Goal: Transaction & Acquisition: Purchase product/service

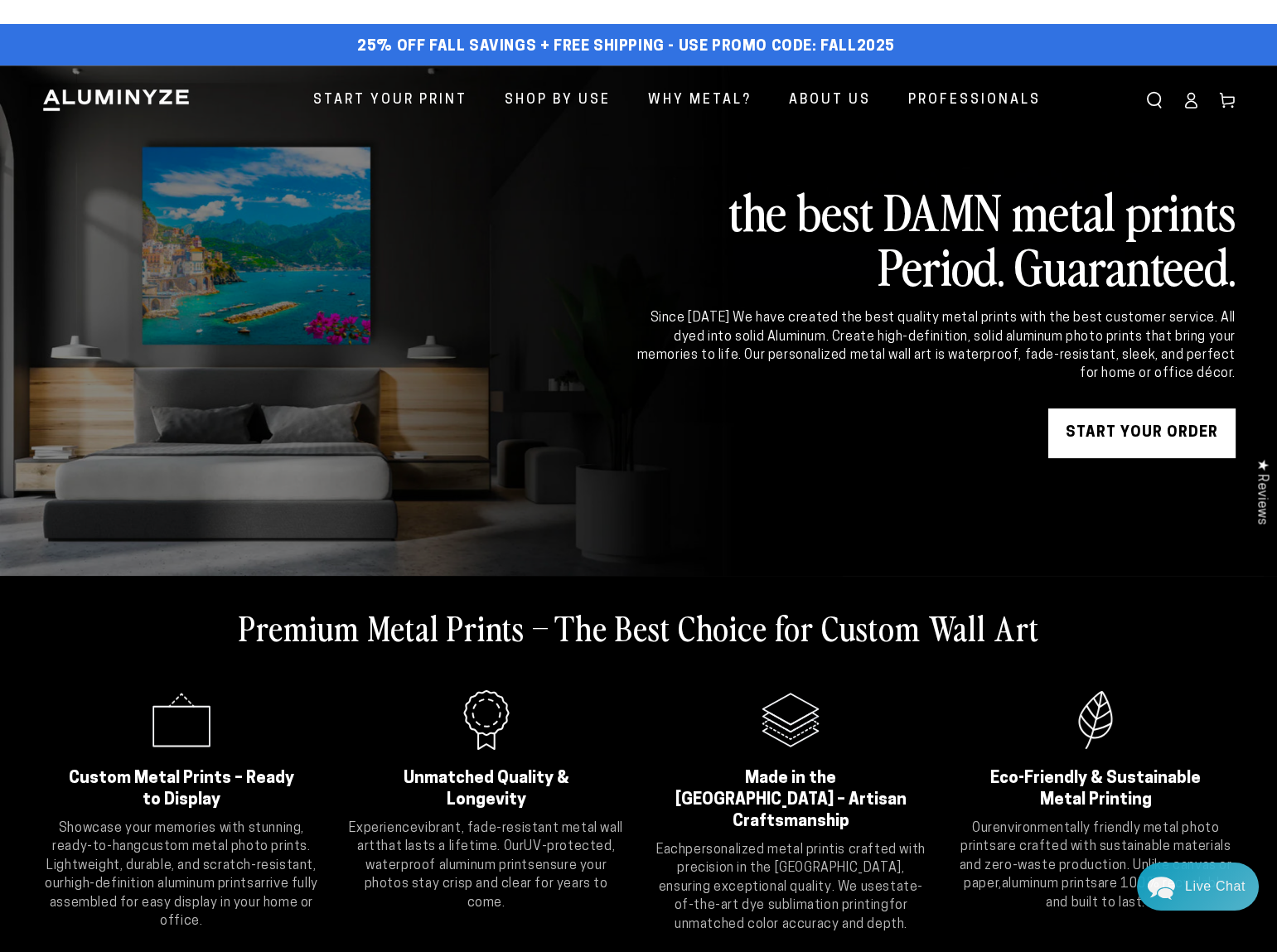
click at [1189, 101] on icon at bounding box center [1191, 103] width 11 height 6
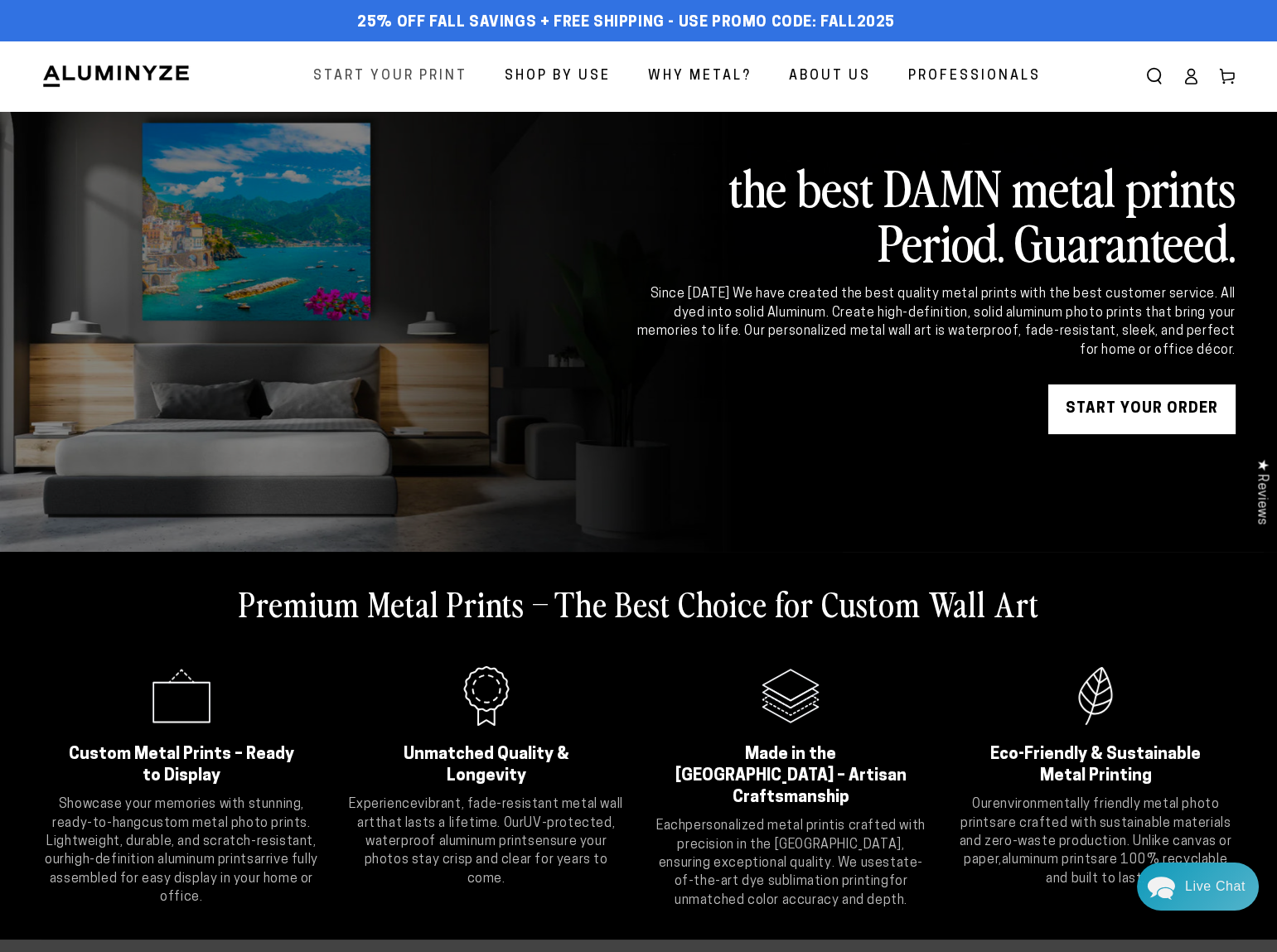
click at [433, 68] on span "Start Your Print" at bounding box center [390, 76] width 154 height 24
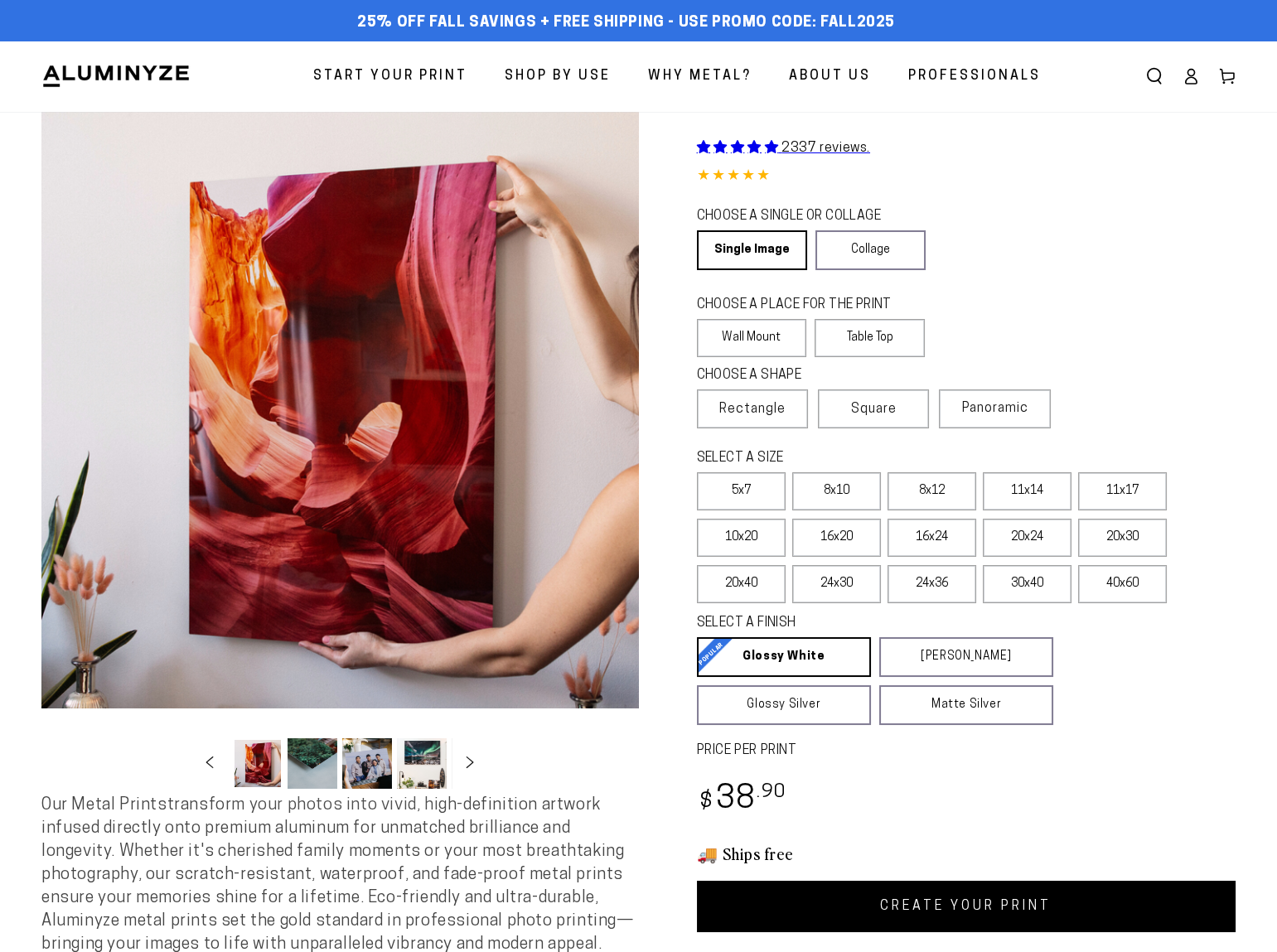
select select "**********"
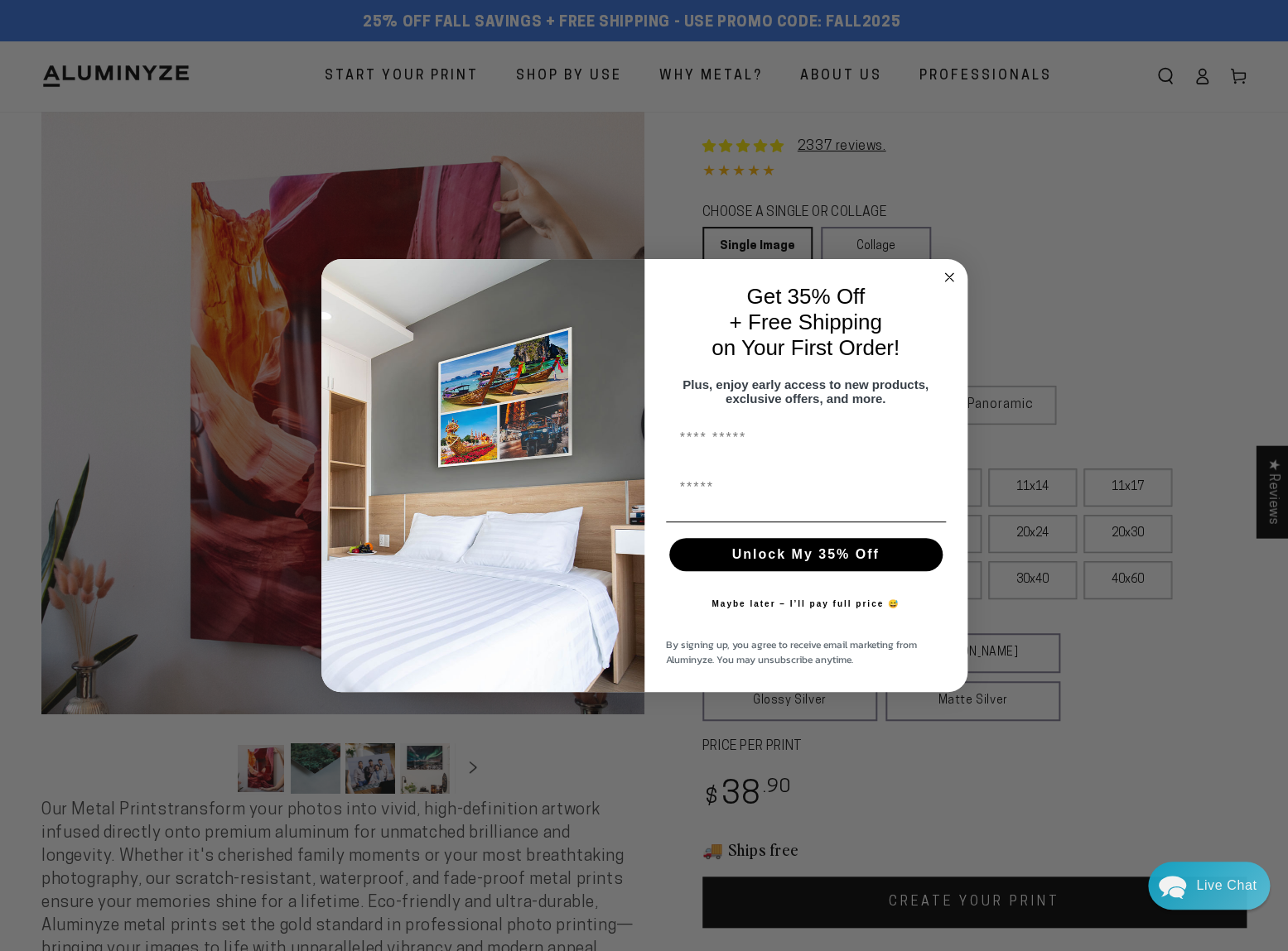
click at [949, 273] on icon "Close dialog" at bounding box center [949, 277] width 8 height 8
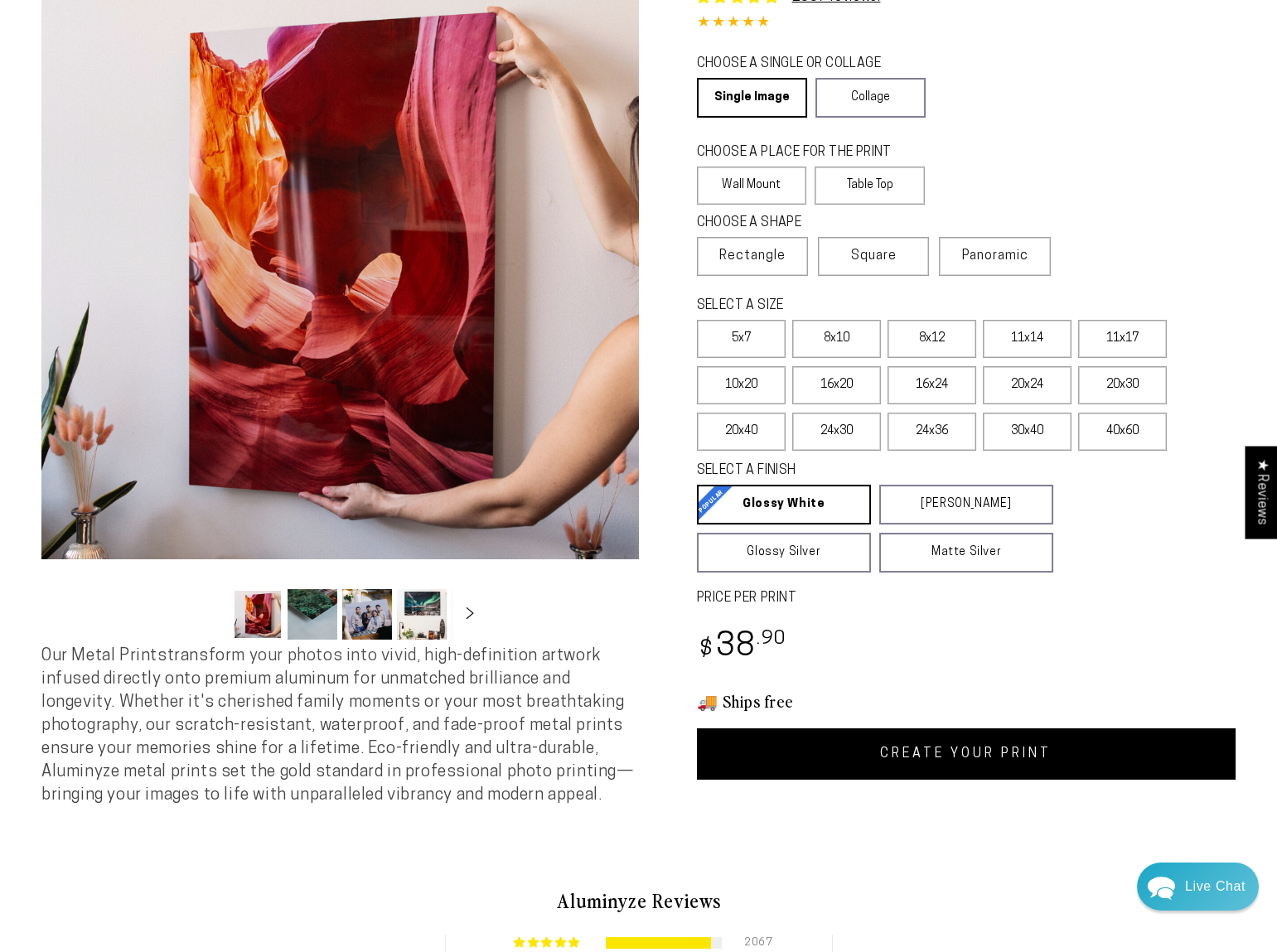
scroll to position [150, 0]
click at [938, 336] on label "8x12" at bounding box center [932, 338] width 89 height 38
click at [1135, 333] on label "11x17" at bounding box center [1123, 338] width 89 height 38
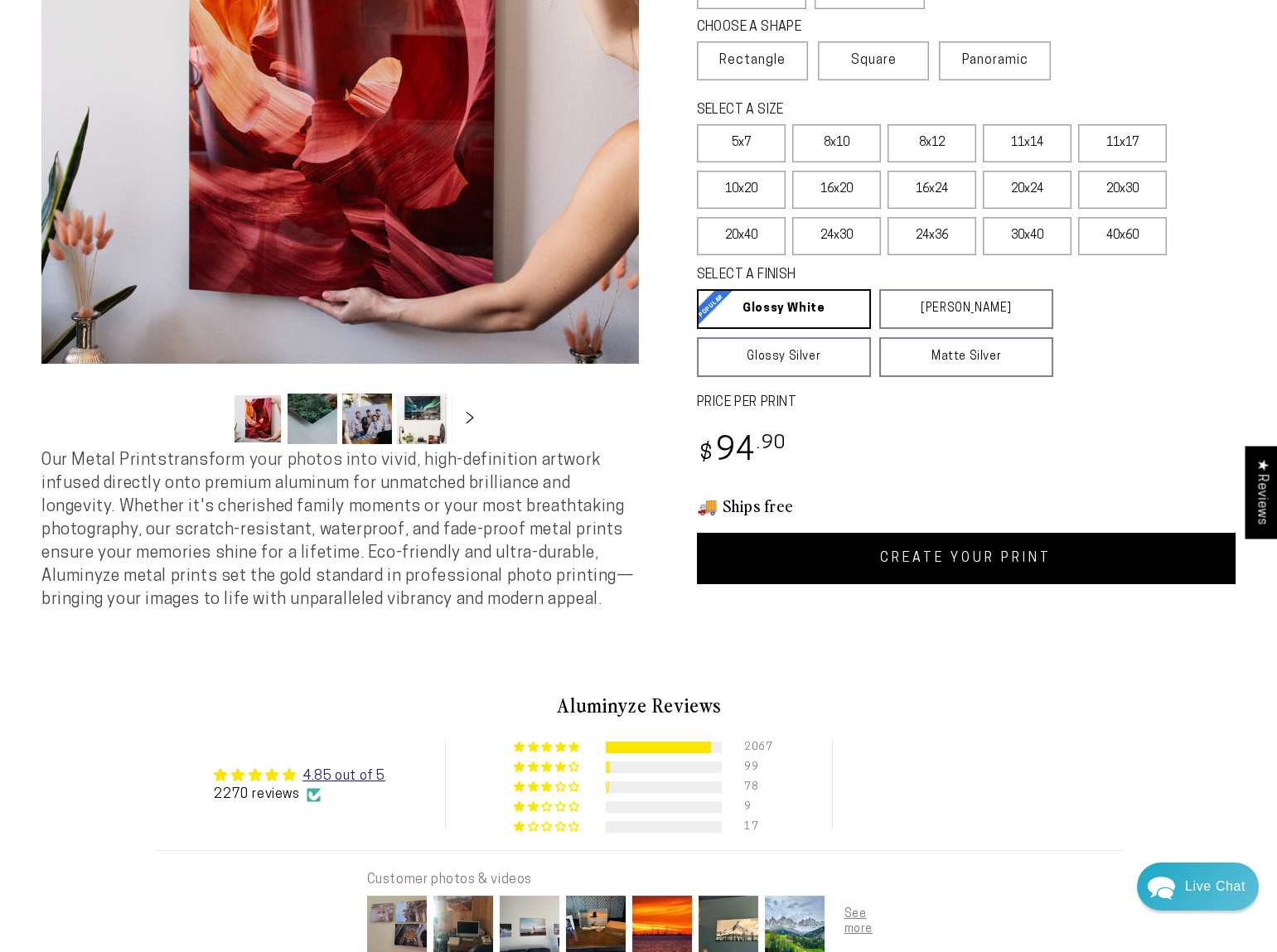
scroll to position [376, 0]
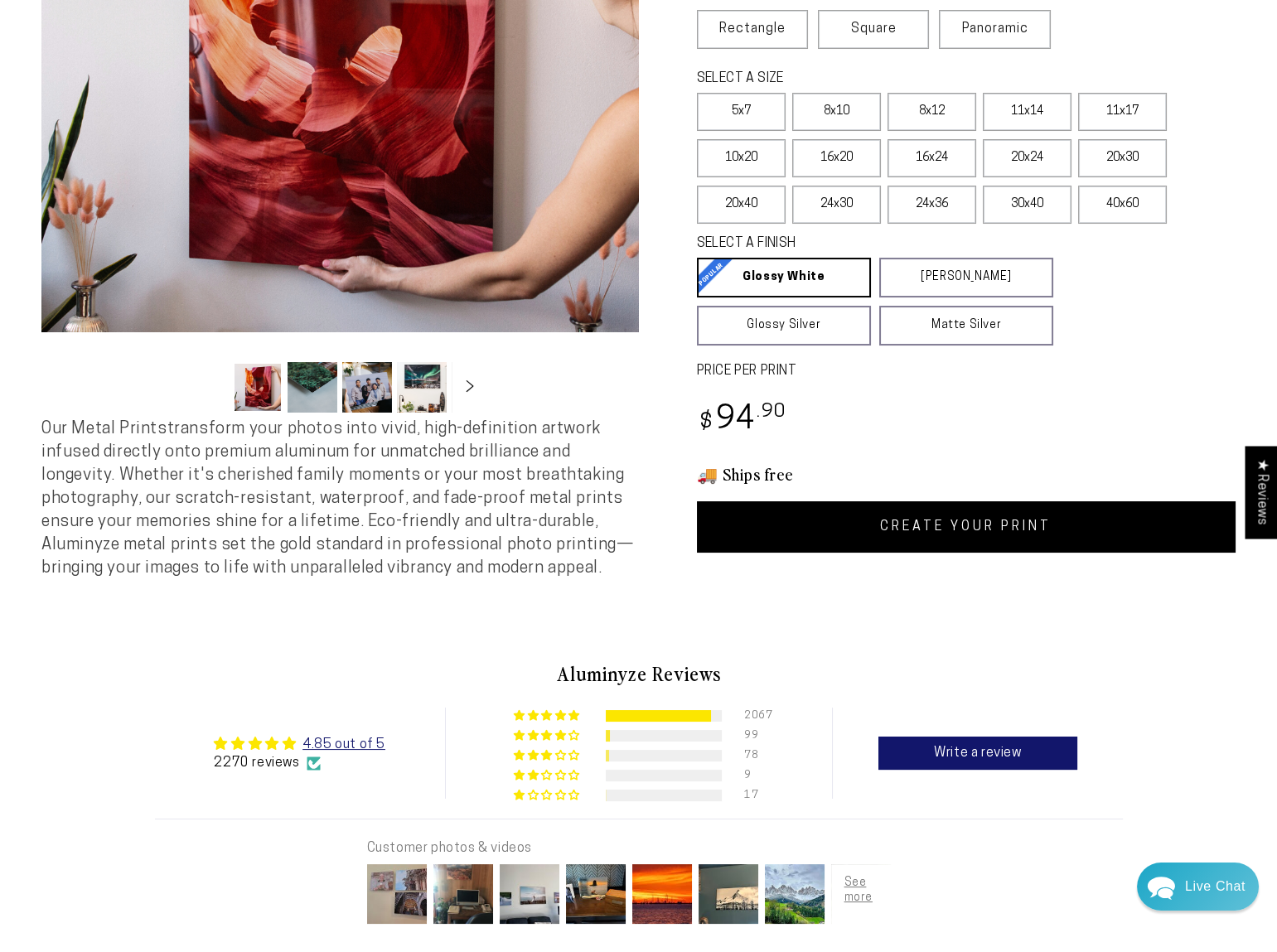
click at [973, 525] on link "CREATE YOUR PRINT" at bounding box center [967, 526] width 539 height 52
